Goal: Information Seeking & Learning: Learn about a topic

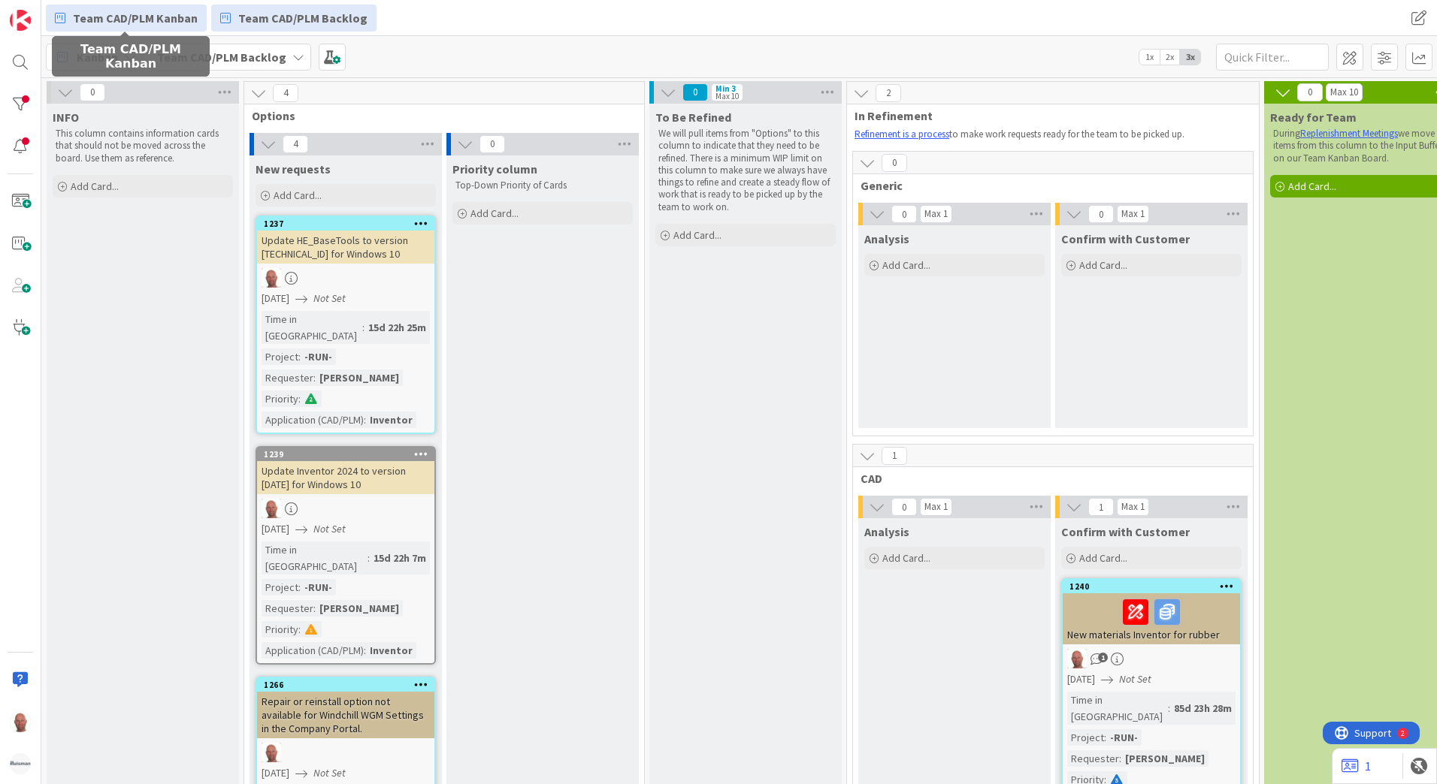
click at [158, 18] on span "Team CAD/PLM Kanban" at bounding box center [135, 18] width 125 height 18
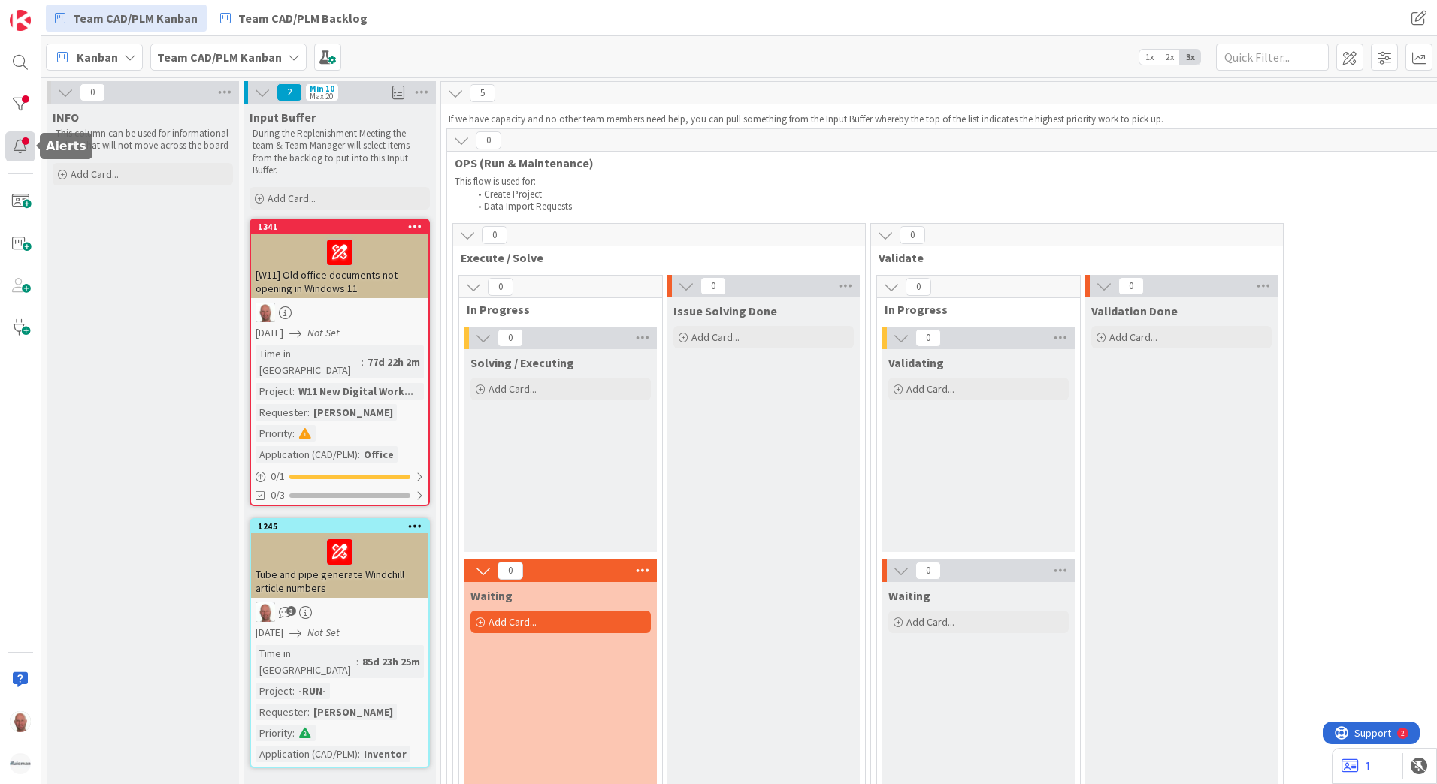
click at [23, 138] on div at bounding box center [20, 146] width 30 height 30
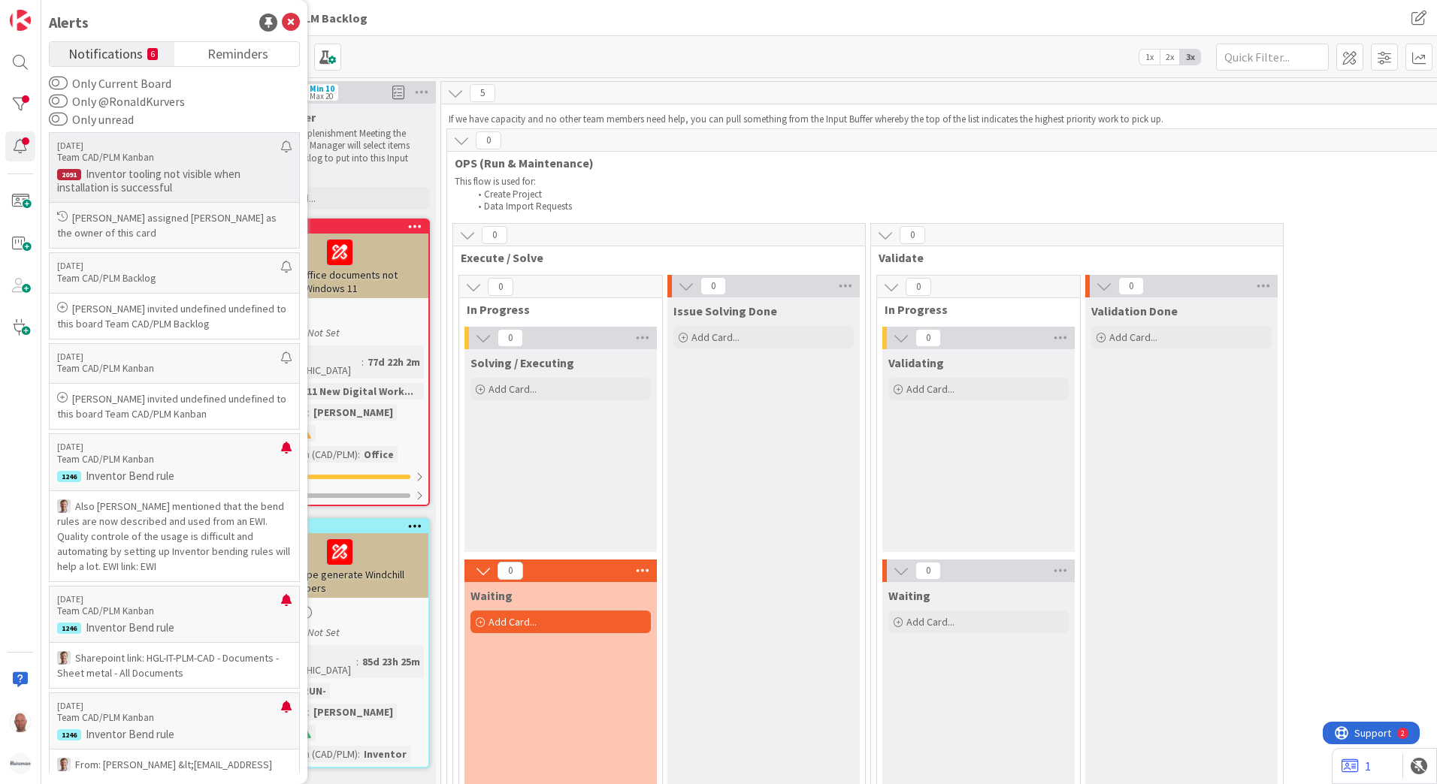
click at [144, 173] on p "Inventor tooling not visible when installation is successful" at bounding box center [174, 181] width 234 height 27
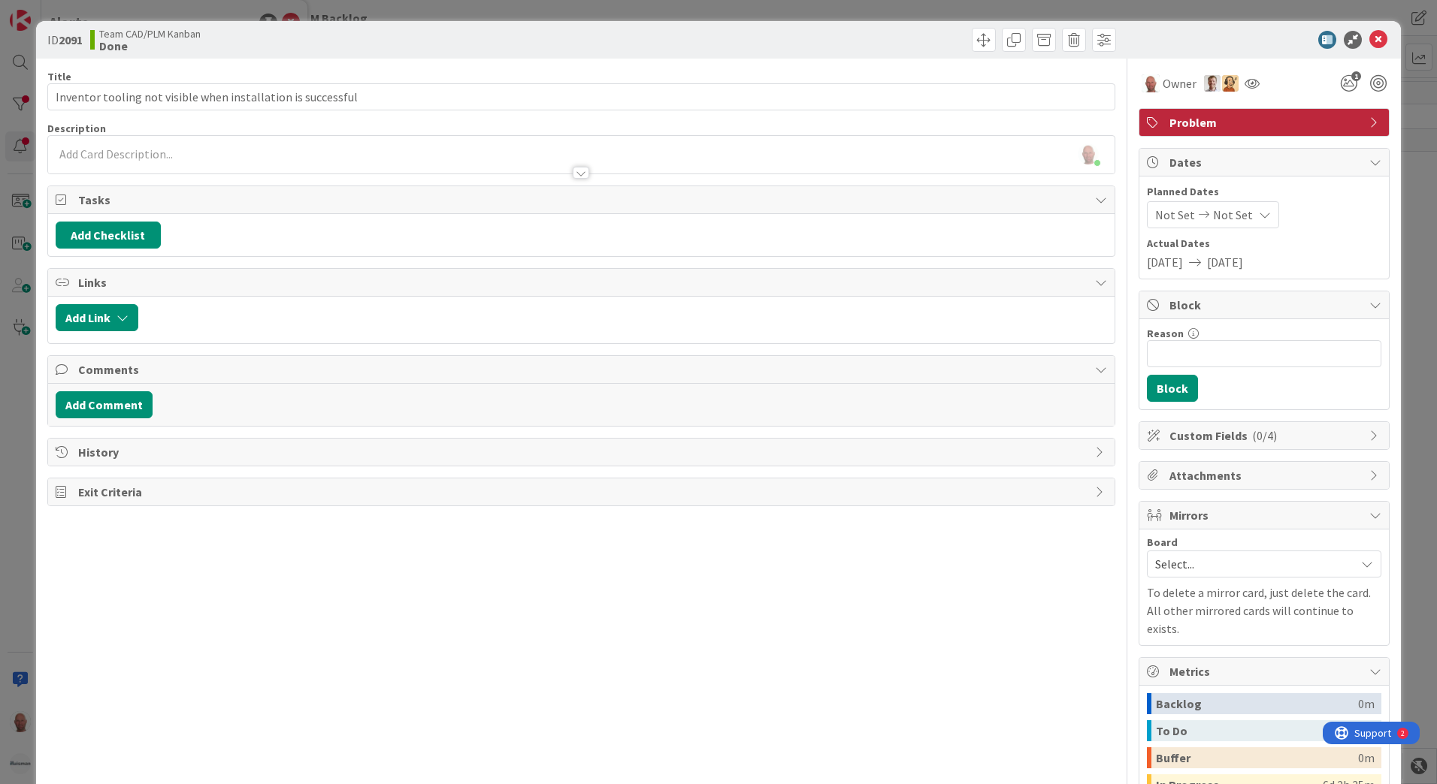
click at [315, 152] on div "Ronald Kurvers just joined" at bounding box center [581, 155] width 1066 height 38
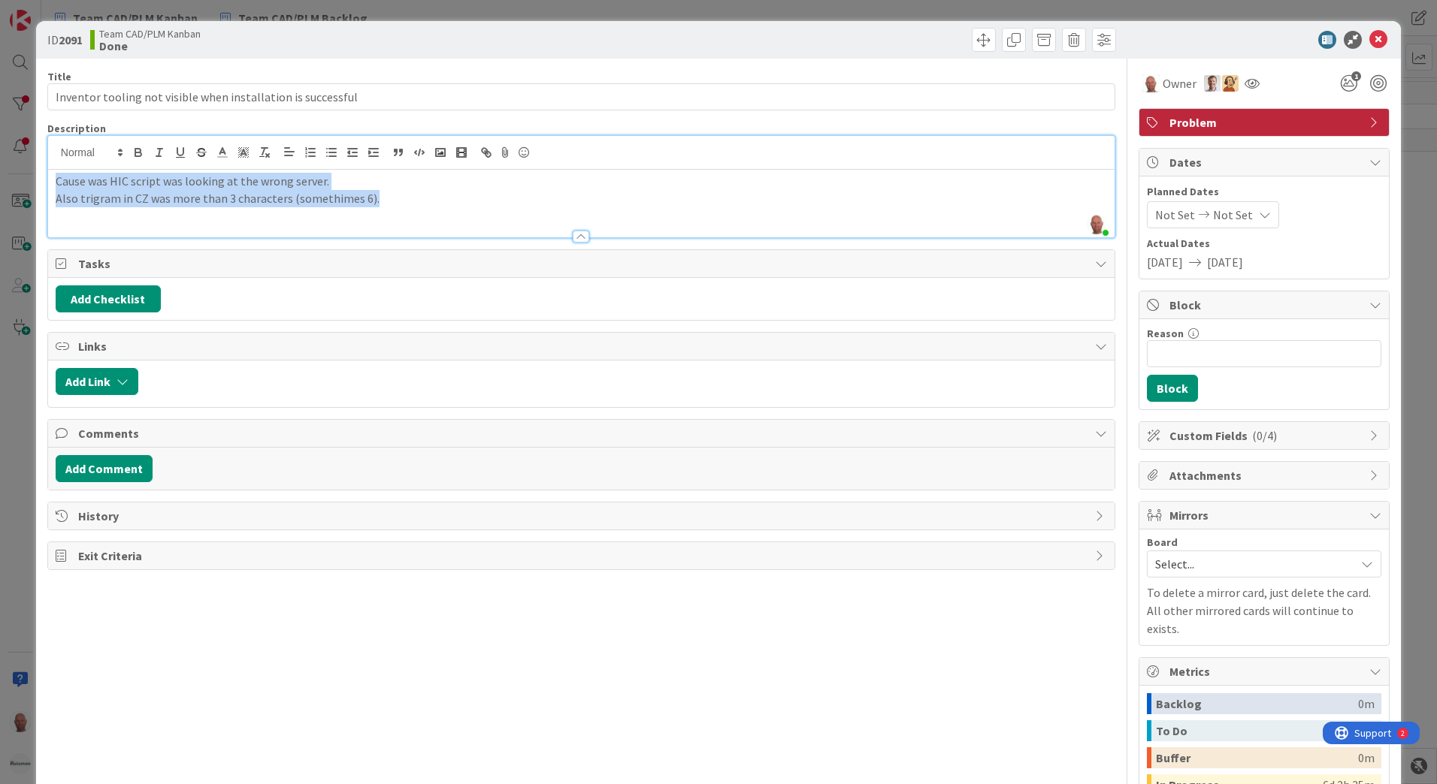
drag, startPoint x: 395, startPoint y: 204, endPoint x: -31, endPoint y: 156, distance: 428.7
click at [0, 156] on html "Team CAD/PLM Kanban Team CAD/PLM Backlog Team CAD/PLM Kanban Team CAD/PLM Backl…" at bounding box center [718, 392] width 1437 height 784
copy div "Cause was HIC script was looking at the wrong server. Also trigram in CZ was mo…"
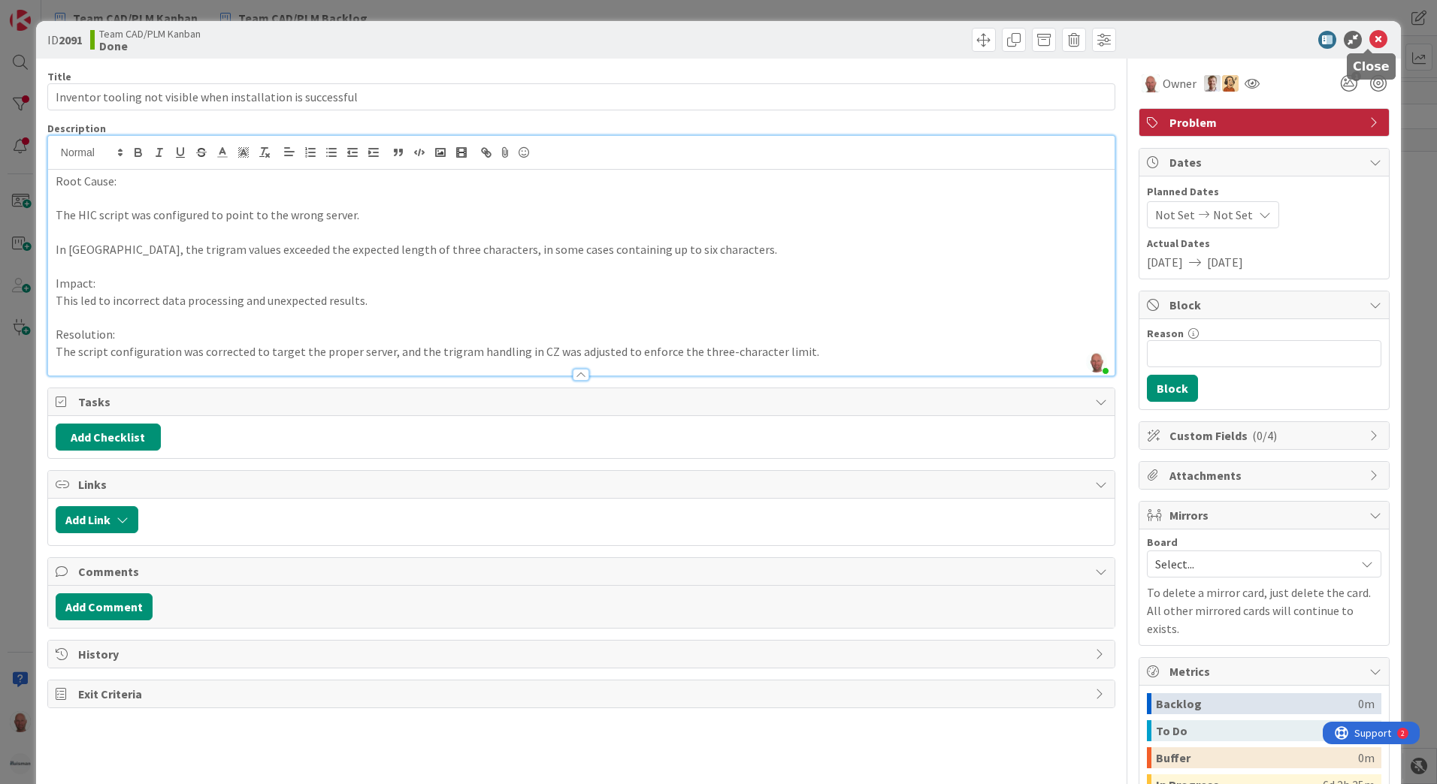
click at [1369, 39] on icon at bounding box center [1378, 40] width 18 height 18
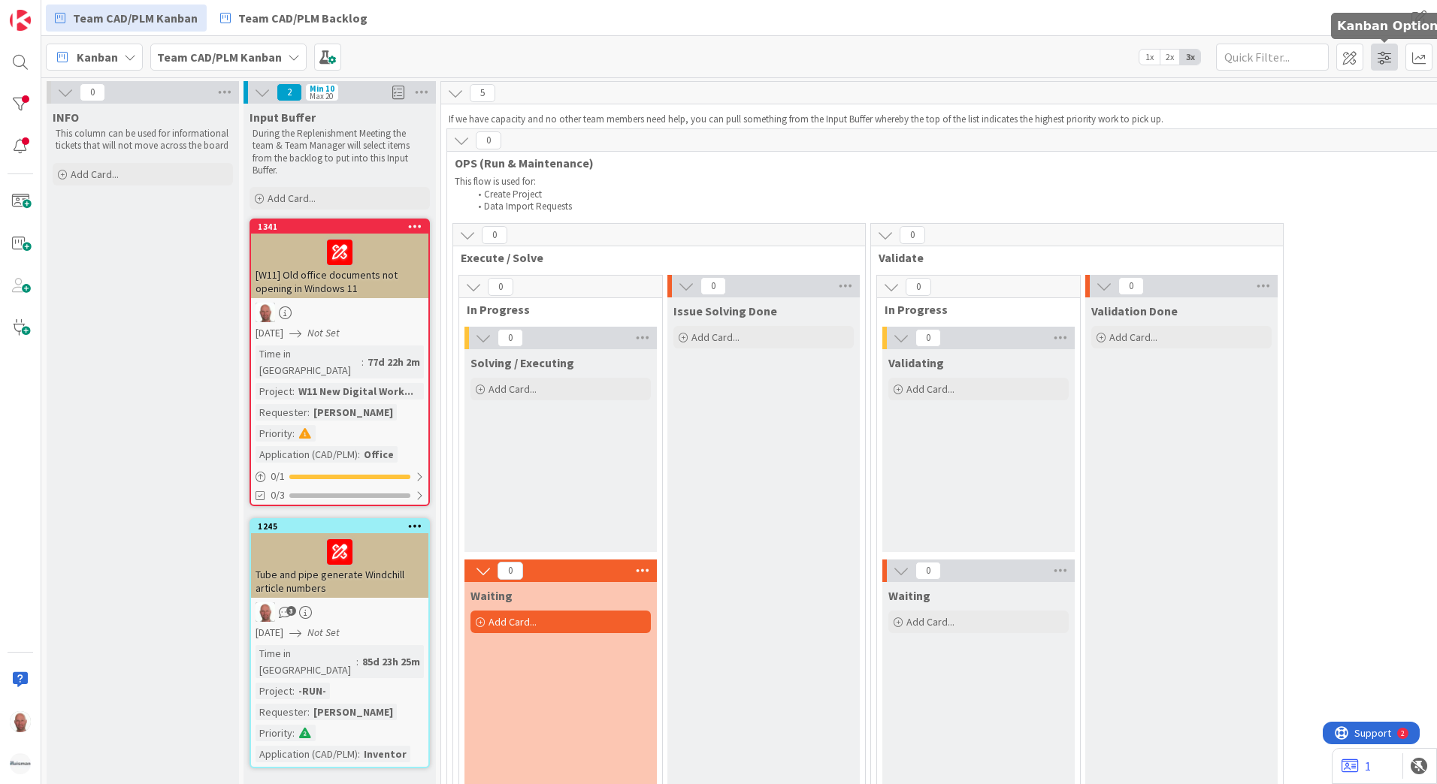
click at [1392, 56] on span at bounding box center [1384, 57] width 27 height 27
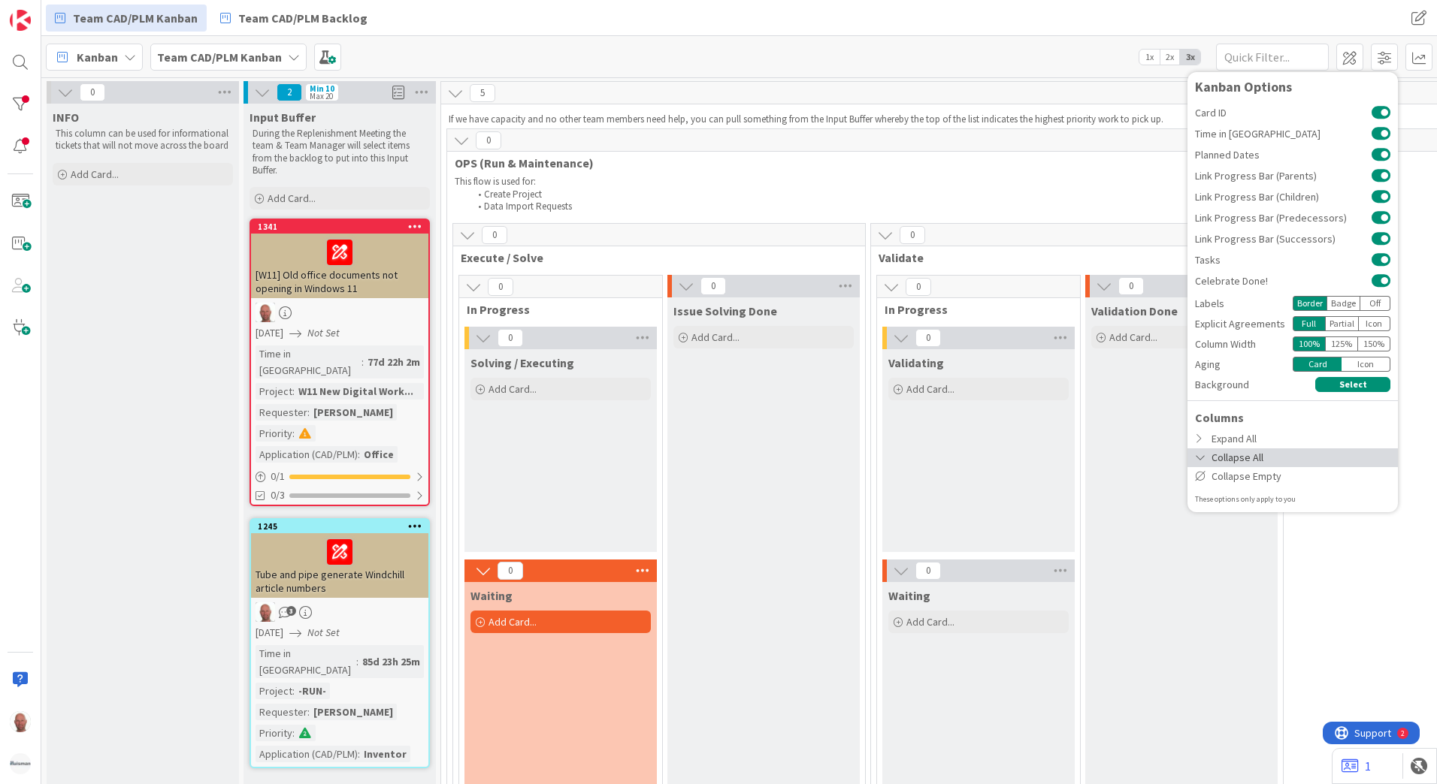
click at [1318, 456] on div "Collapse All" at bounding box center [1292, 458] width 210 height 19
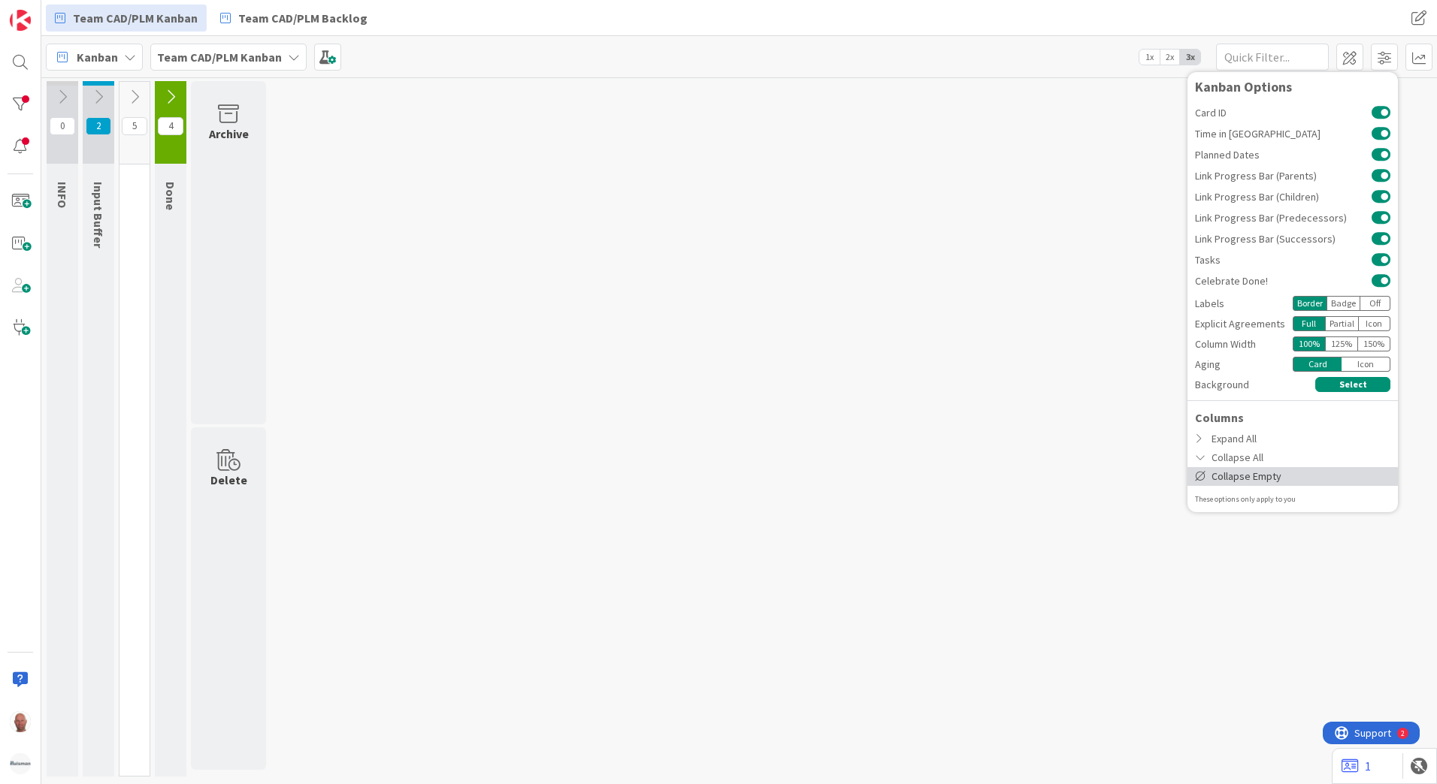
click at [1244, 476] on div "Collapse Empty" at bounding box center [1292, 476] width 210 height 19
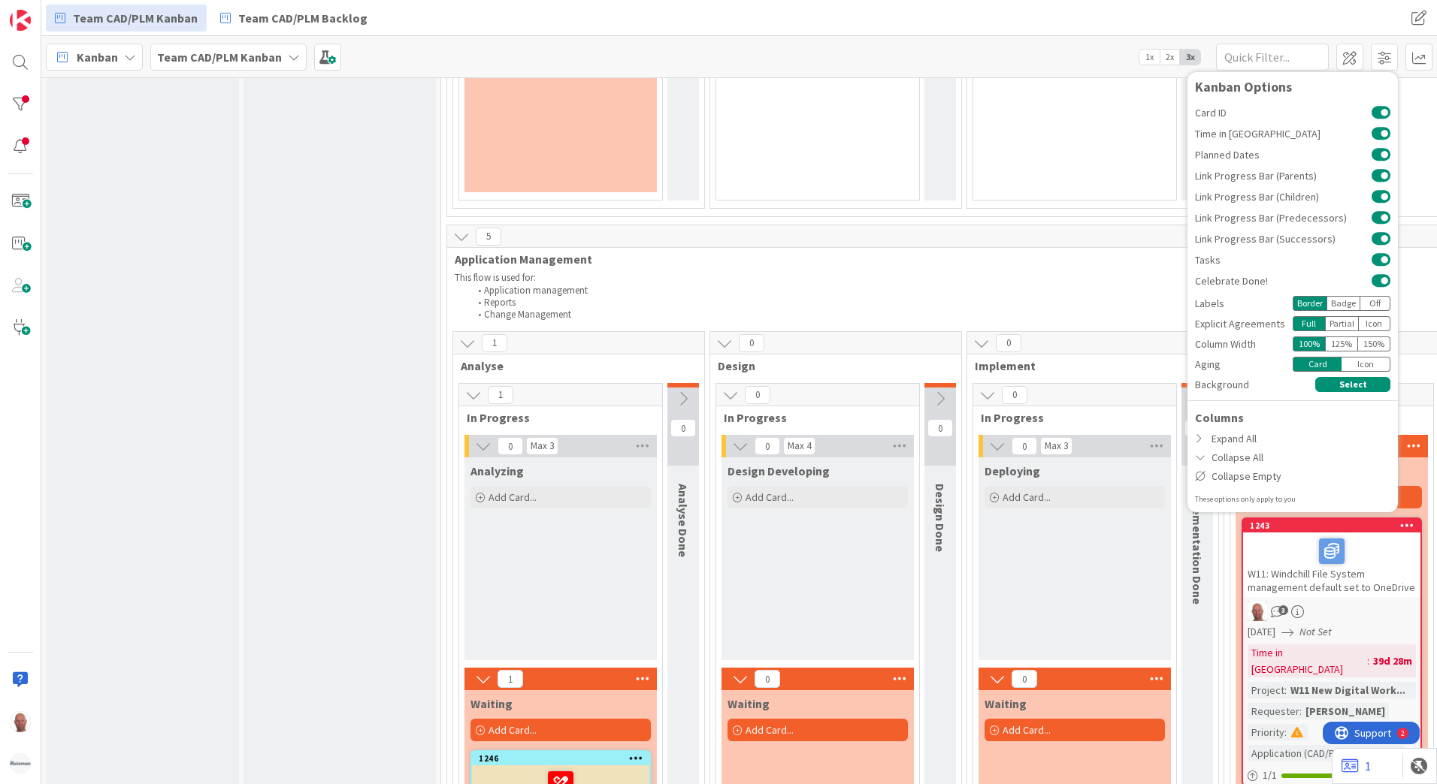
scroll to position [1202, 0]
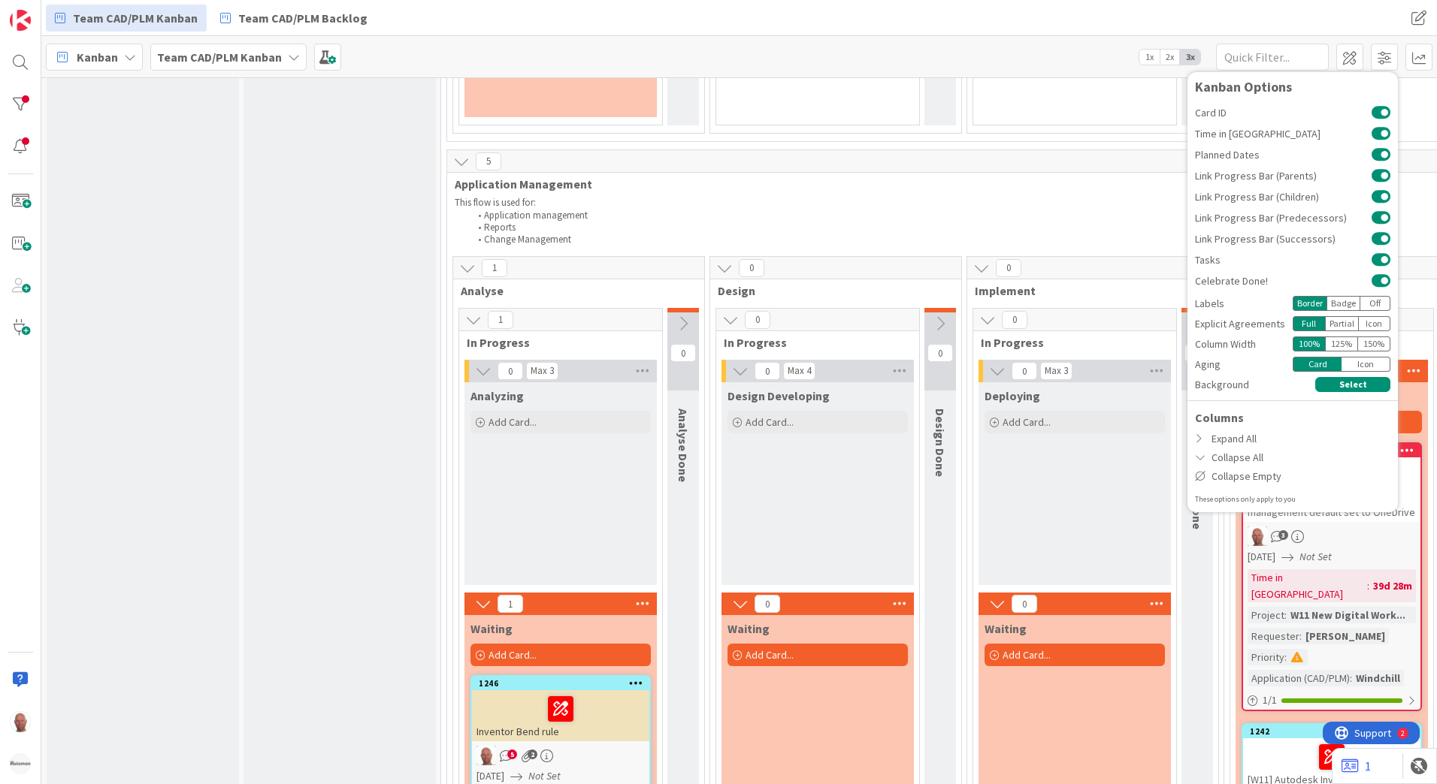
click at [270, 425] on div "Input Buffer During the Replenishment Meeting the team & Team Manager will sele…" at bounding box center [339, 573] width 192 height 3344
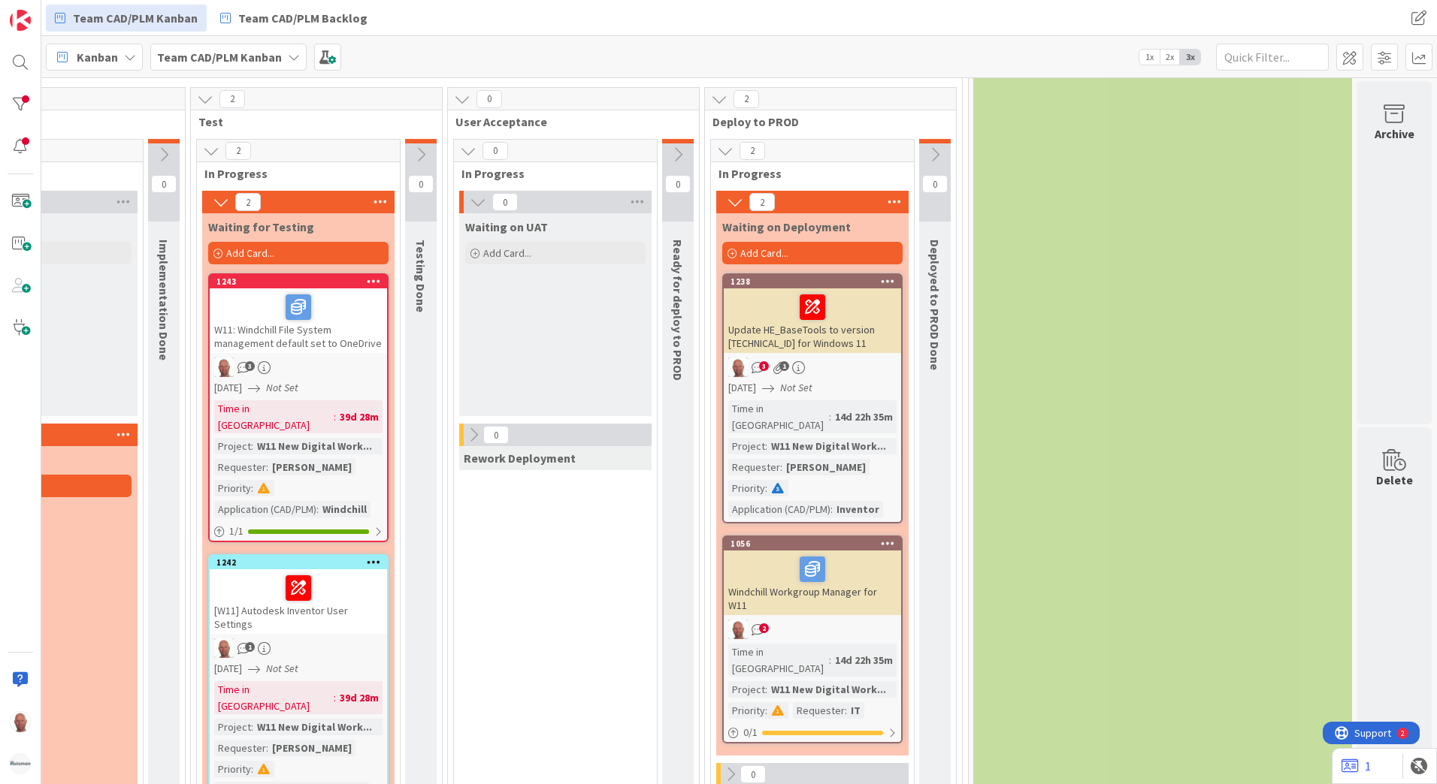
scroll to position [1503, 1044]
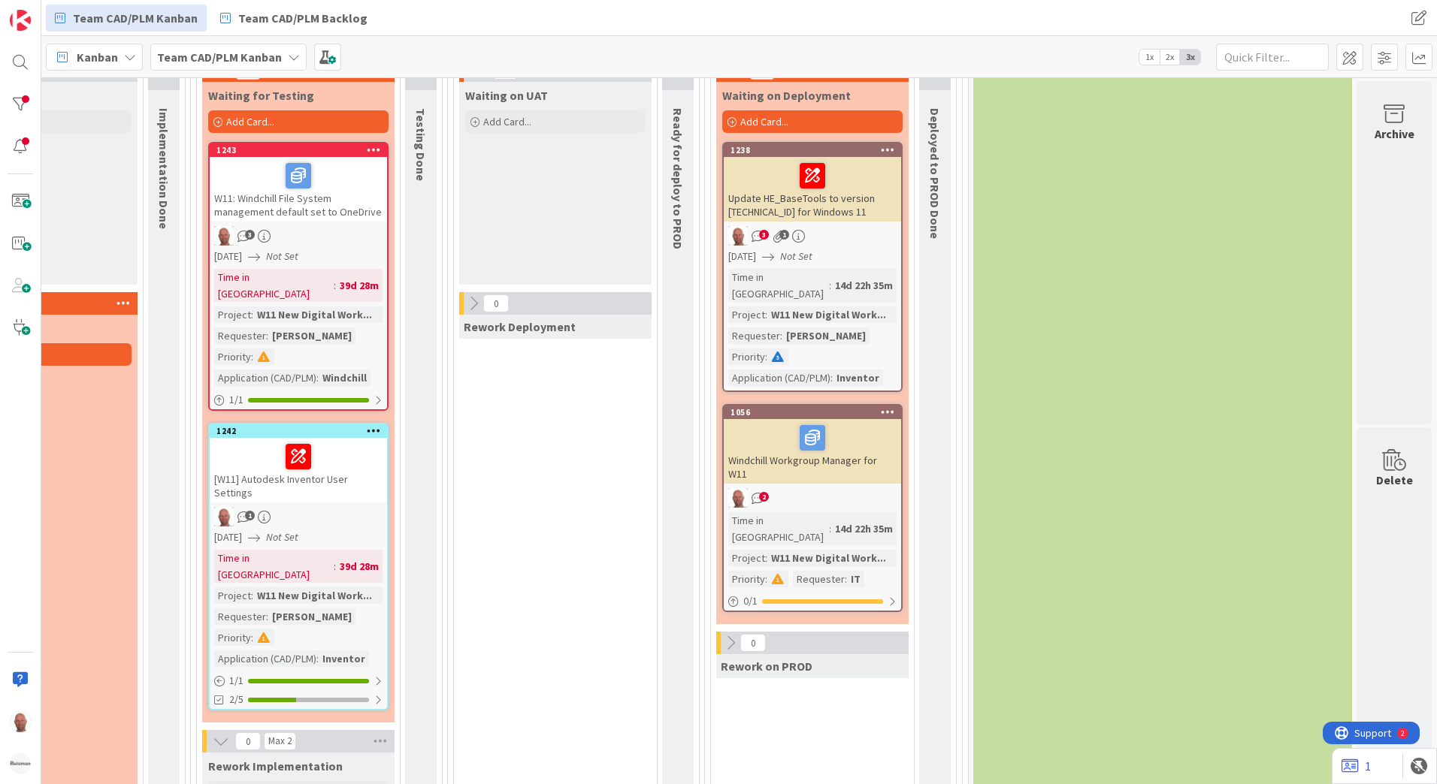
click at [763, 512] on div "Time in Column" at bounding box center [778, 528] width 101 height 33
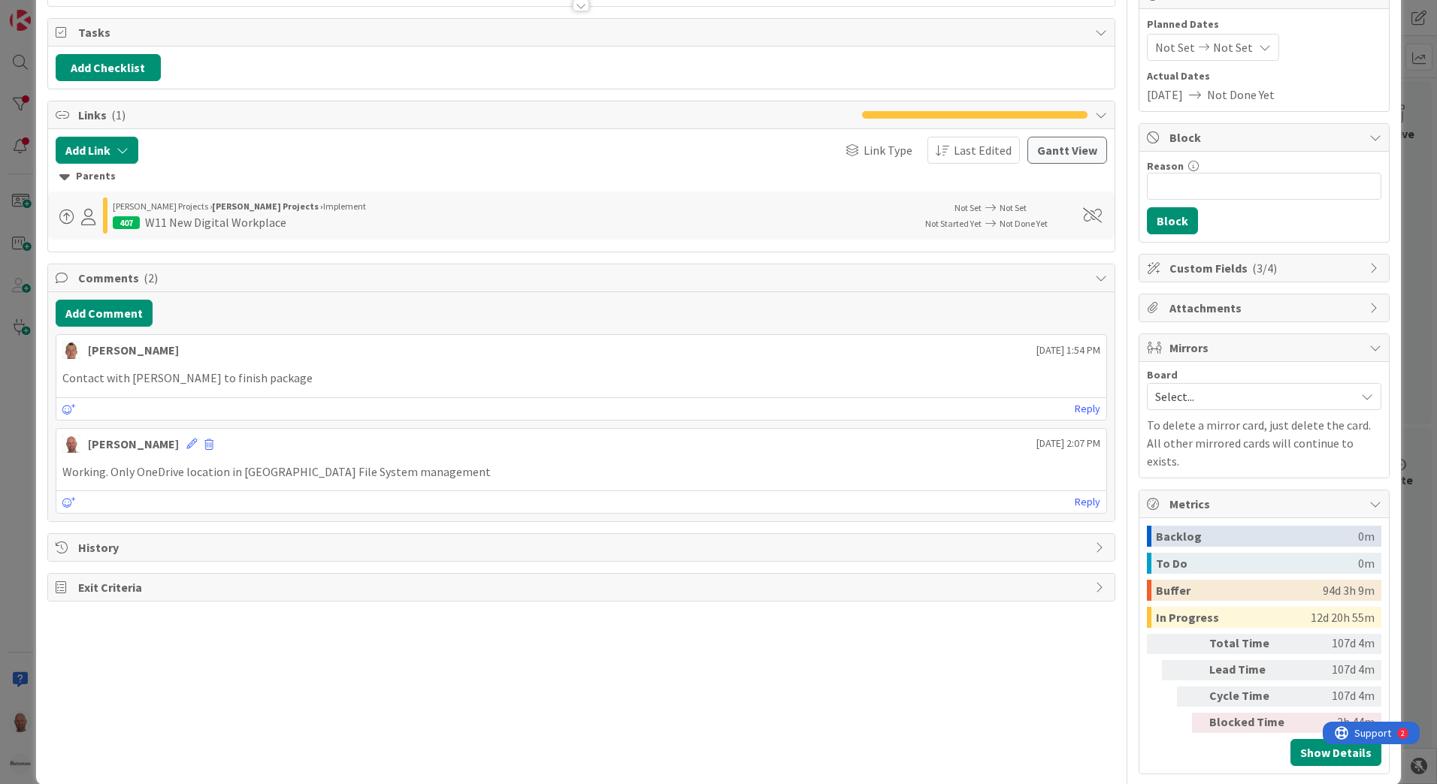
scroll to position [172, 0]
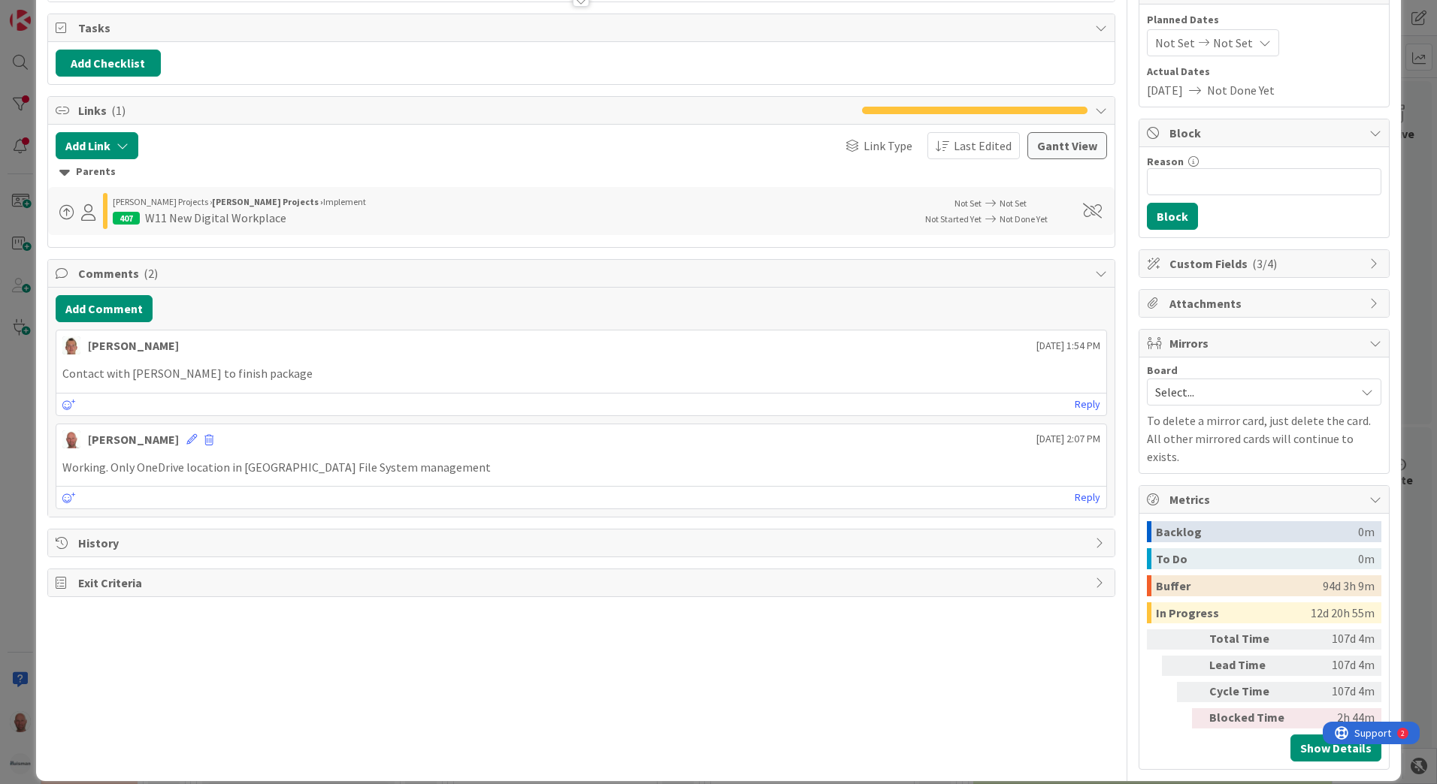
click at [100, 543] on span "History" at bounding box center [582, 543] width 1009 height 18
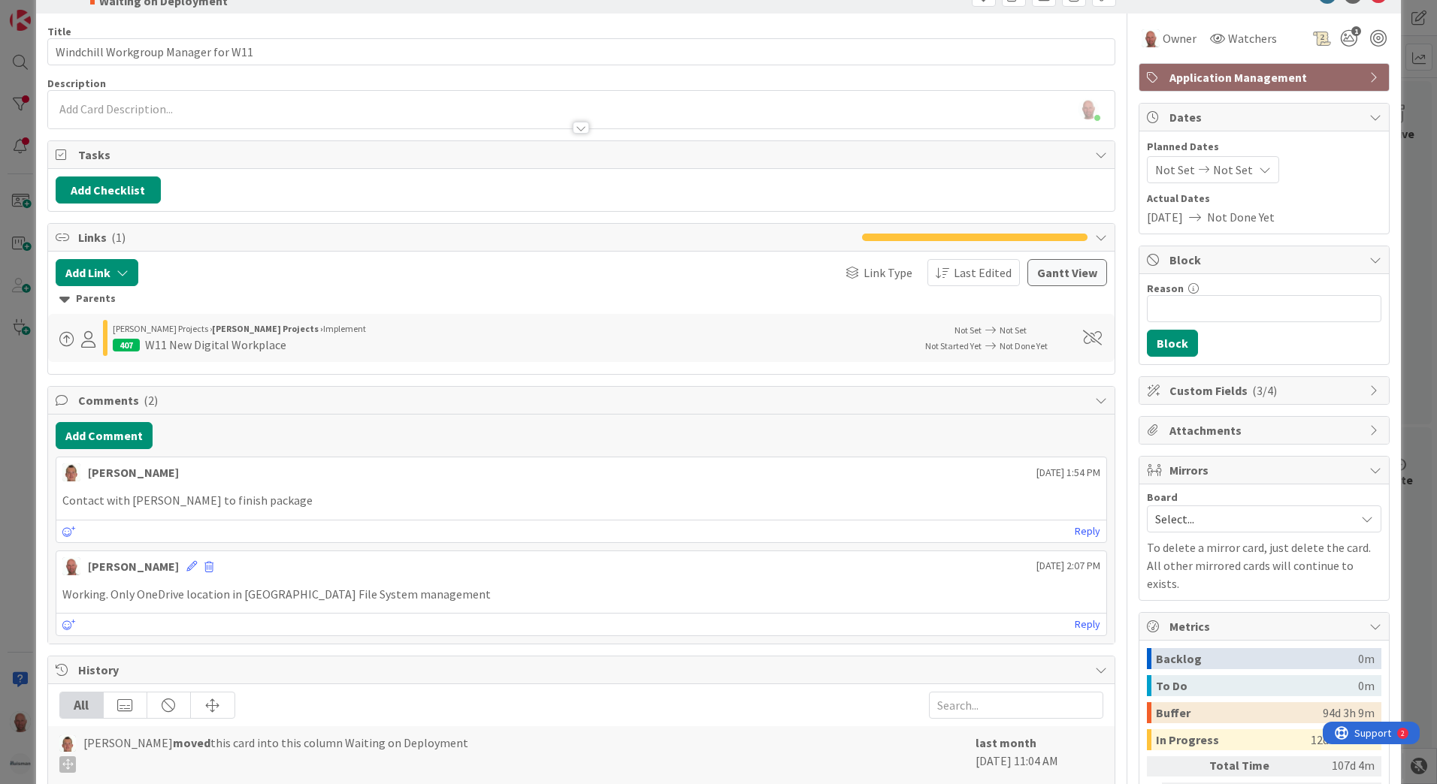
scroll to position [0, 0]
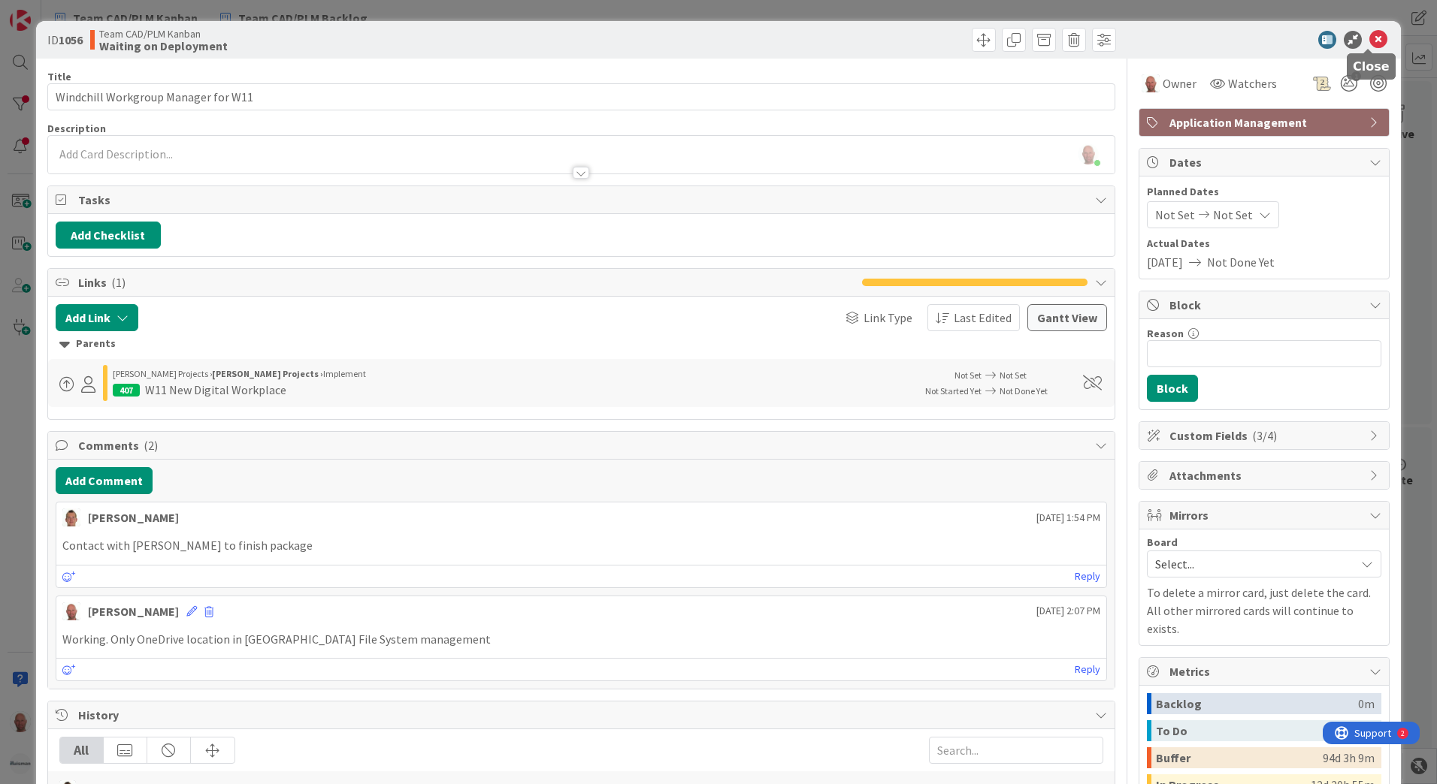
click at [1369, 38] on icon at bounding box center [1378, 40] width 18 height 18
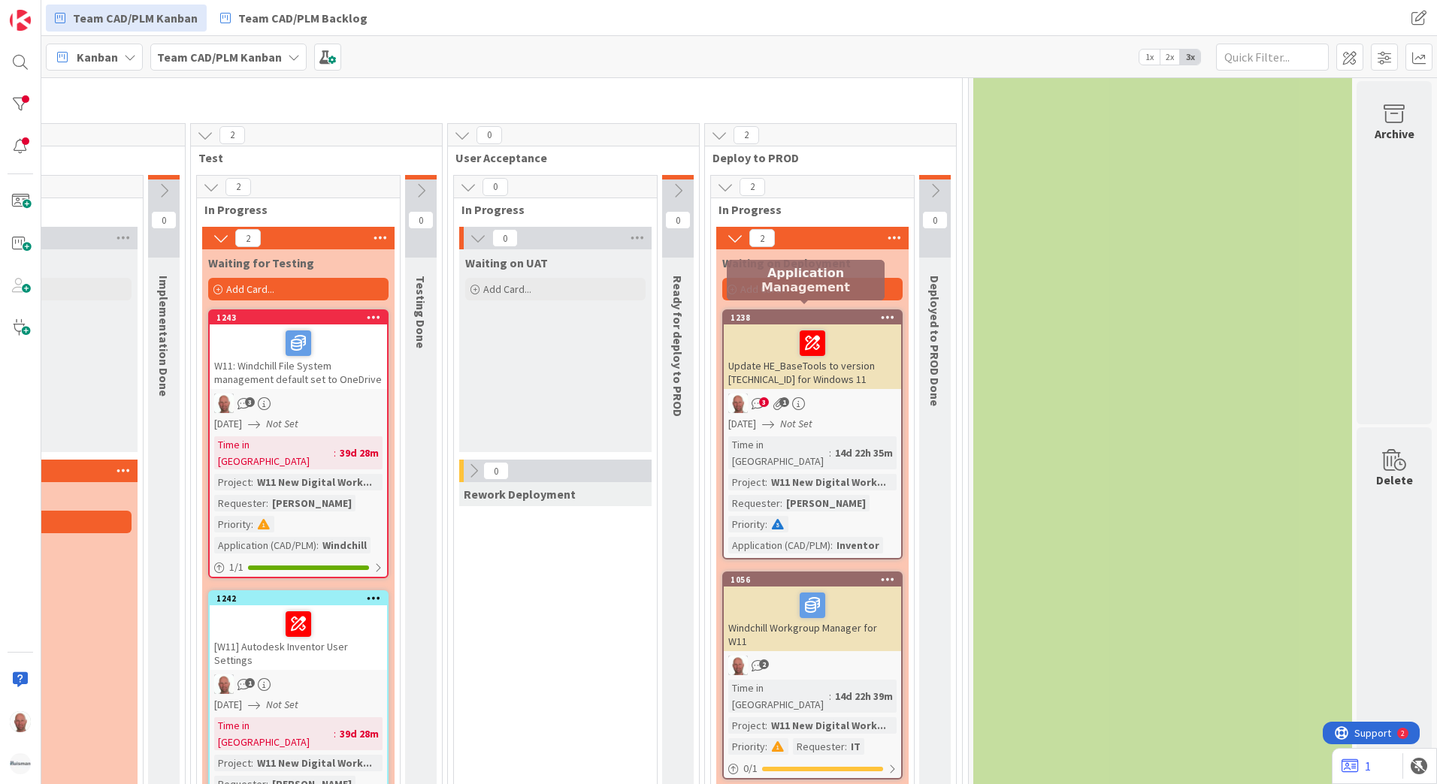
scroll to position [1352, 1044]
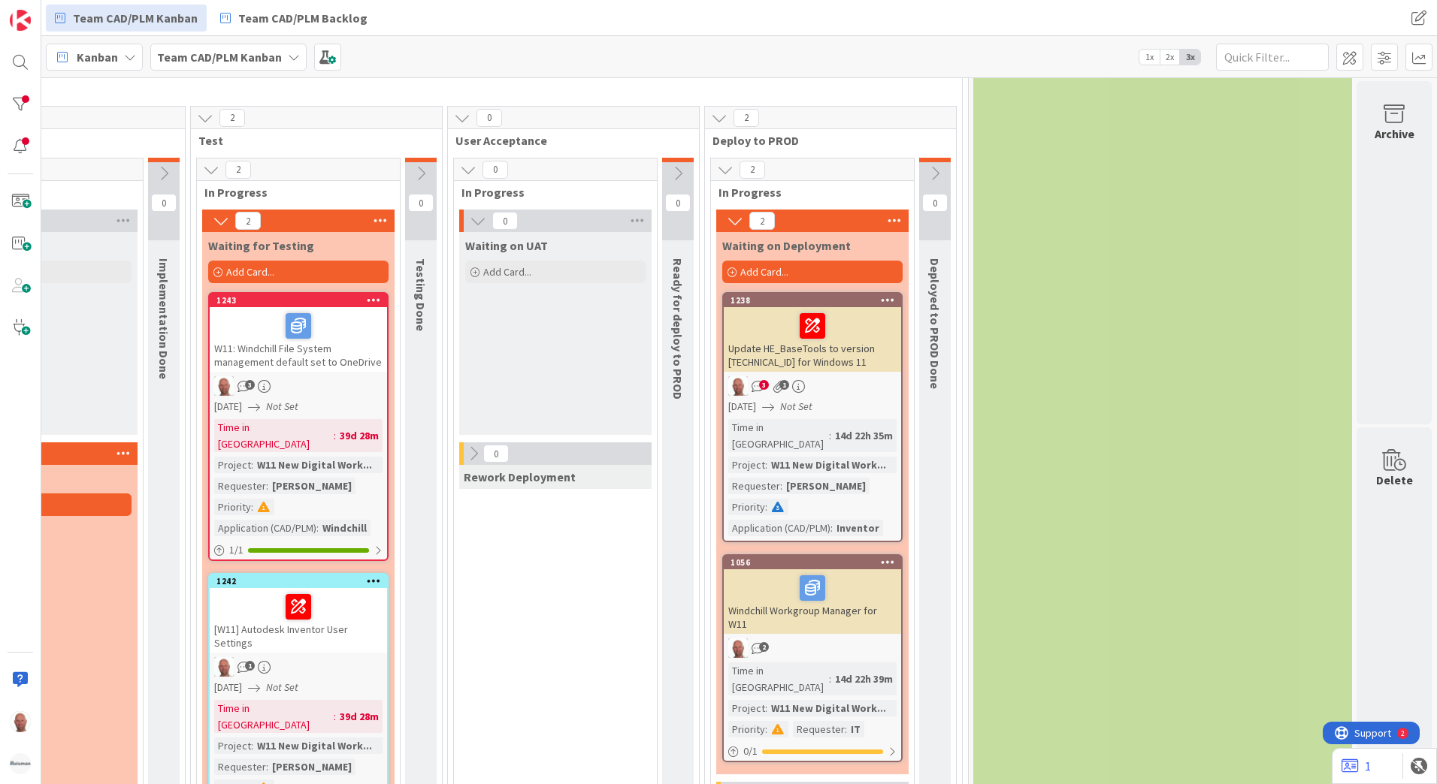
click at [790, 357] on div "Update HE_BaseTools to version 2.0.0.10 for Windows 11" at bounding box center [812, 339] width 177 height 65
